Goal: Information Seeking & Learning: Learn about a topic

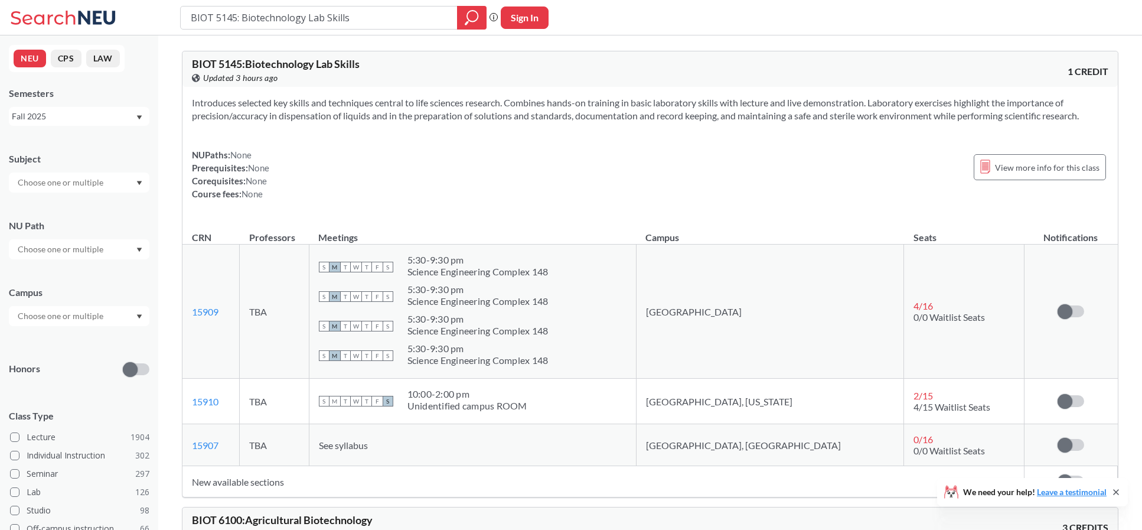
scroll to position [79, 0]
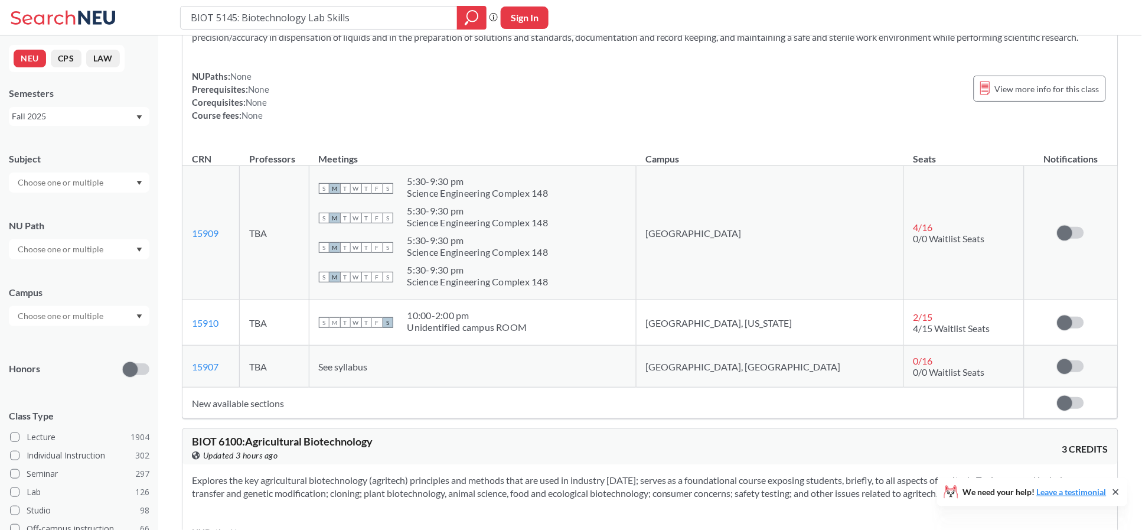
click at [93, 0] on html "BIOT 5145: Biotechnology Lab Skills Phrase search guarantees the exact search a…" at bounding box center [571, 186] width 1142 height 530
type input "biot 7247"
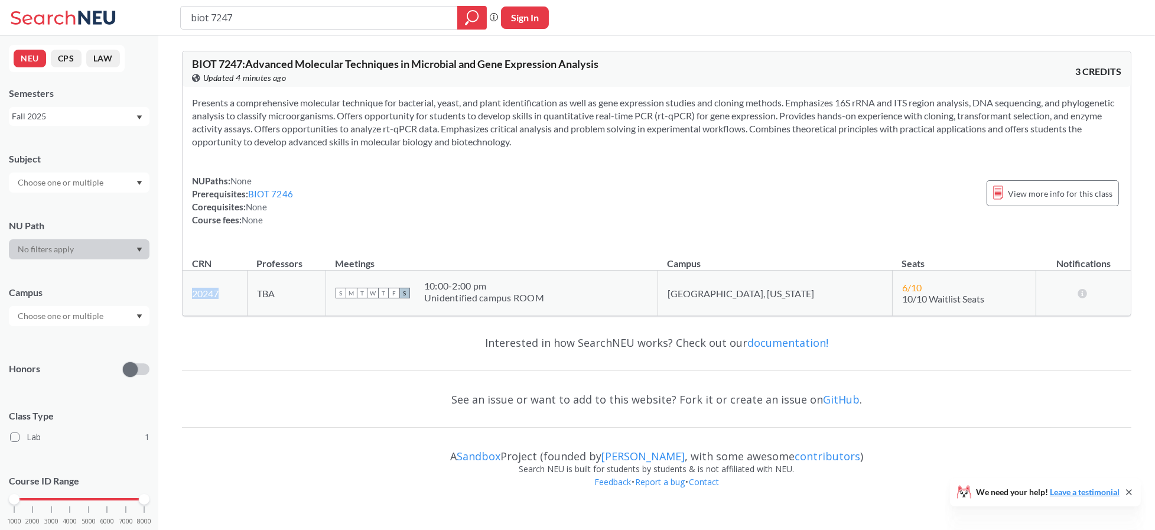
drag, startPoint x: 231, startPoint y: 289, endPoint x: 190, endPoint y: 292, distance: 40.9
click at [190, 292] on td "20247 View this section on Banner." at bounding box center [215, 293] width 65 height 45
copy link "20247"
drag, startPoint x: 356, startPoint y: 15, endPoint x: 0, endPoint y: 4, distance: 355.8
click at [0, 4] on div "biot 7247 Phrase search guarantees the exact search appears in the results. Ex.…" at bounding box center [577, 17] width 1155 height 35
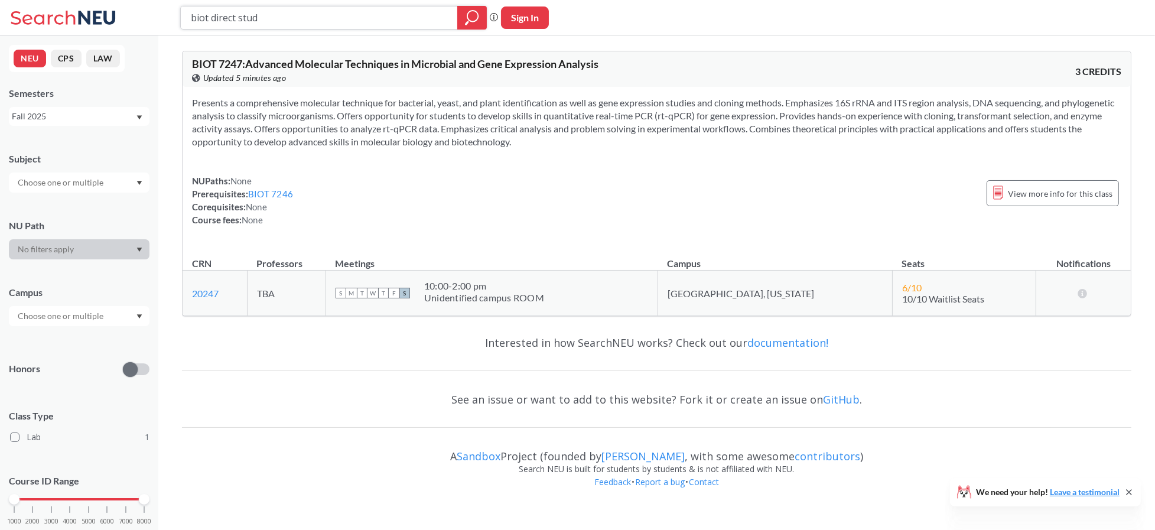
type input "biot direct study"
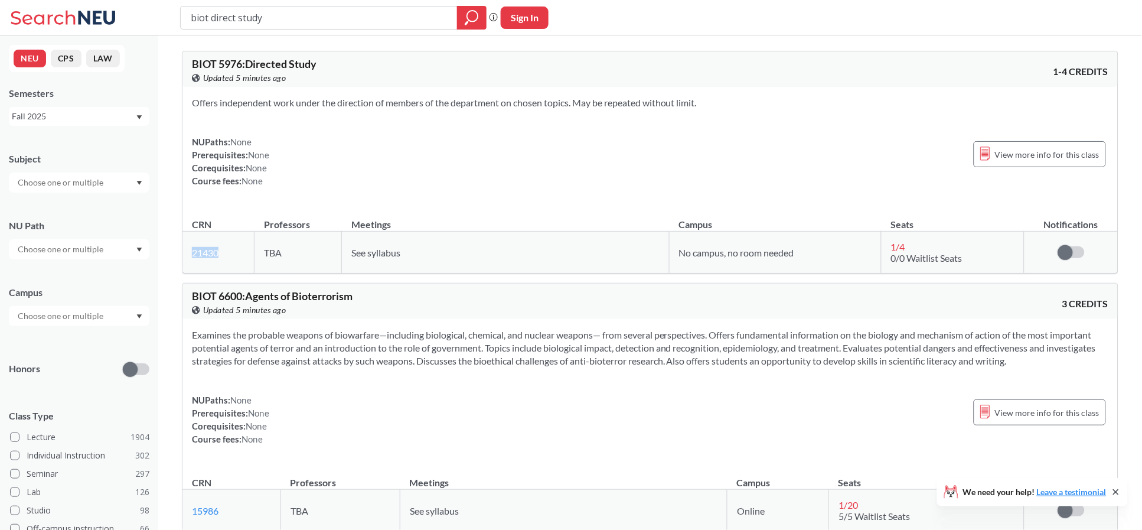
drag, startPoint x: 230, startPoint y: 253, endPoint x: 188, endPoint y: 259, distance: 43.0
click at [188, 259] on td "21430 View this section on Banner." at bounding box center [219, 253] width 72 height 42
copy link "21430"
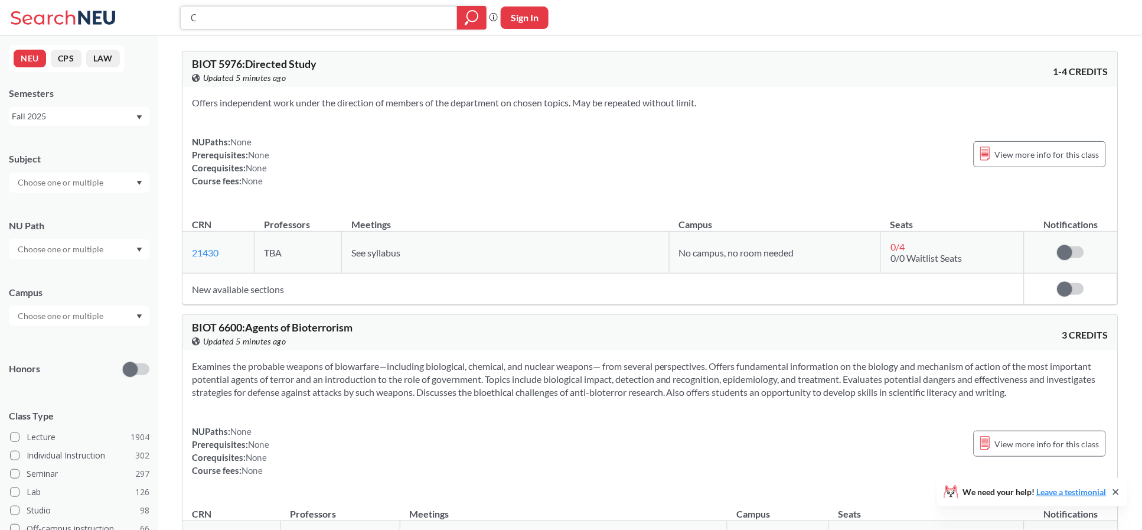
drag, startPoint x: 298, startPoint y: 15, endPoint x: 6, endPoint y: 6, distance: 291.9
click at [9, 11] on div "C Phrase search guarantees the exact search appears in the results. Ex. If you …" at bounding box center [571, 17] width 1142 height 35
type input "CS 5001"
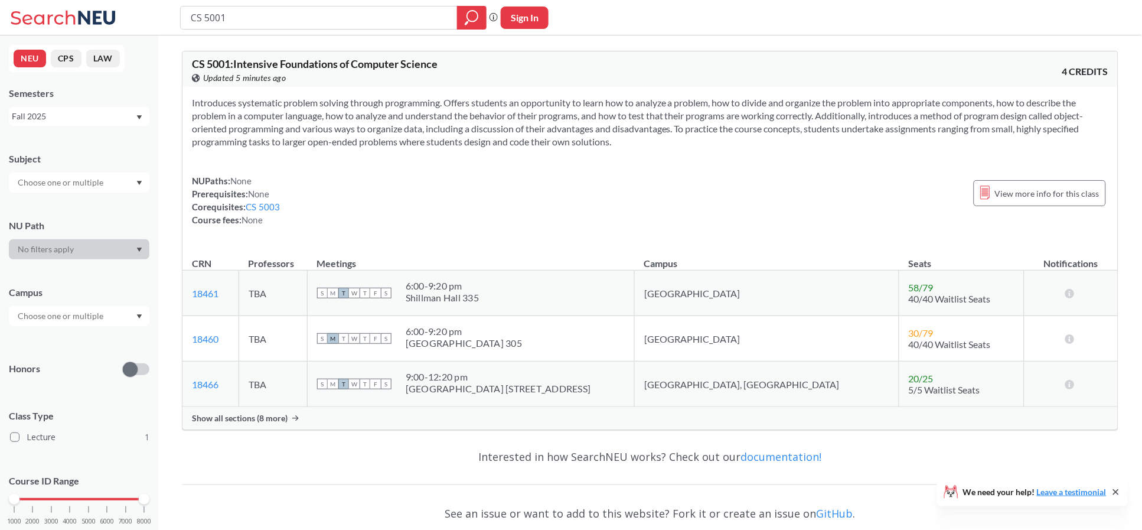
click at [229, 421] on span "Show all sections (8 more)" at bounding box center [240, 418] width 96 height 11
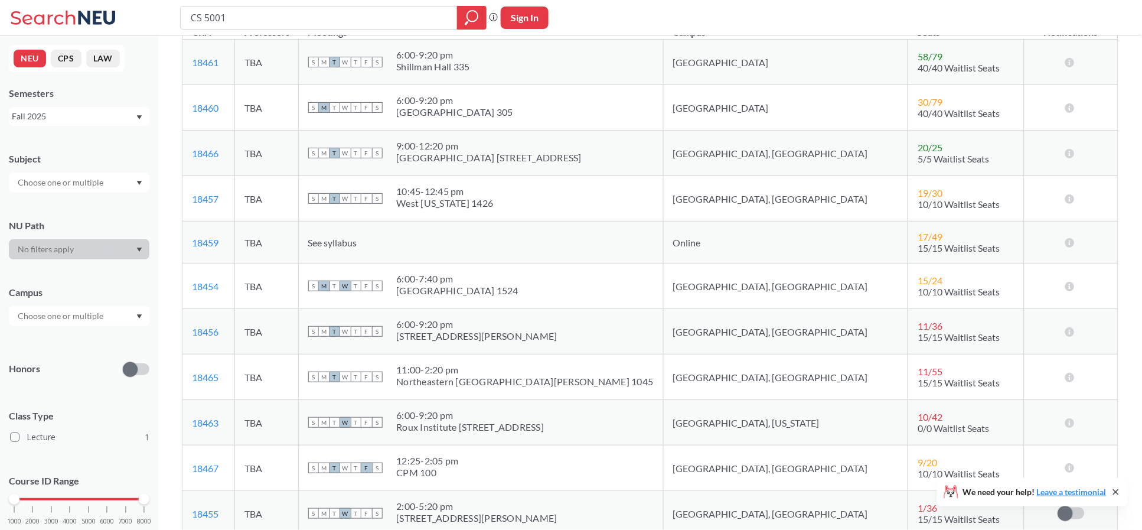
scroll to position [315, 0]
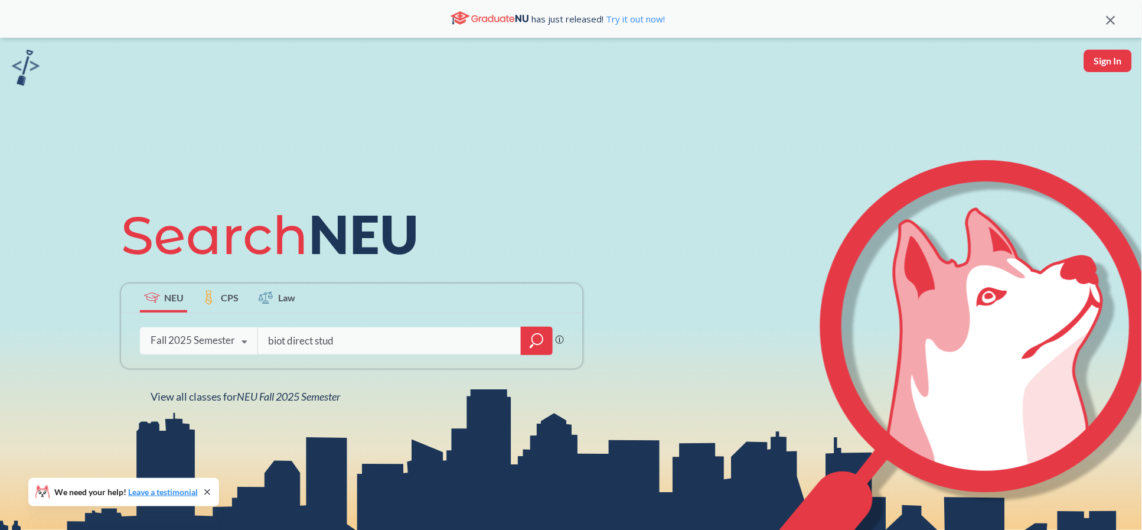
type input "biot direct study"
